Goal: Navigation & Orientation: Understand site structure

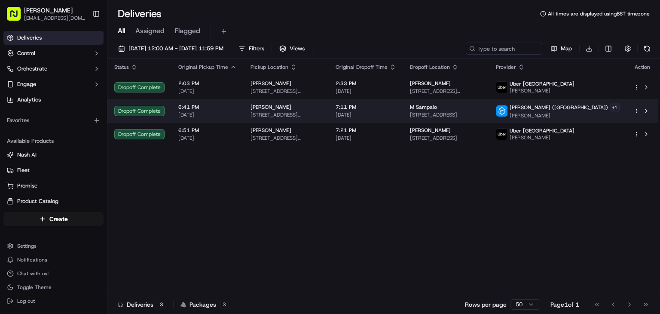
click at [607, 107] on html "[PERSON_NAME] [EMAIL_ADDRESS][DOMAIN_NAME] Toggle Sidebar Deliveries Control Or…" at bounding box center [330, 157] width 660 height 314
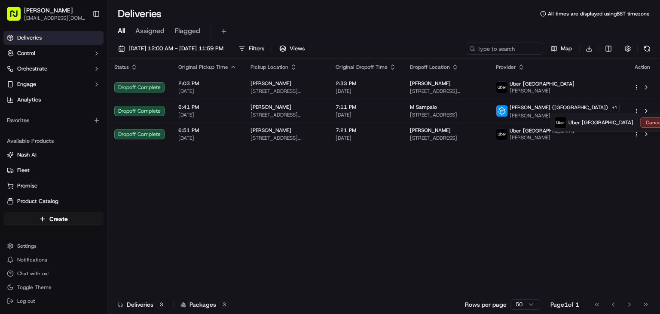
click at [433, 249] on html "[PERSON_NAME] [EMAIL_ADDRESS][DOMAIN_NAME] Toggle Sidebar Deliveries Control Or…" at bounding box center [330, 157] width 660 height 314
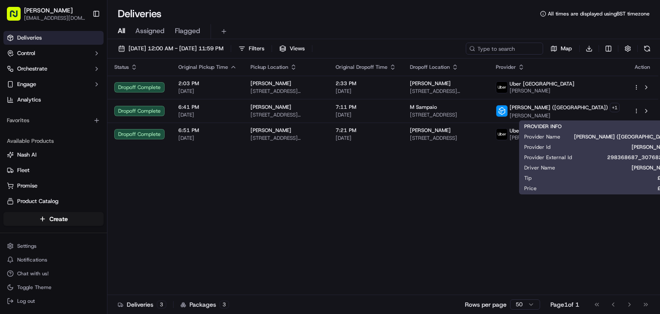
click at [446, 239] on div "Status Original Pickup Time Pickup Location Original Dropoff Time Dropoff Locat…" at bounding box center [382, 176] width 551 height 236
